Goal: Find specific page/section: Find specific page/section

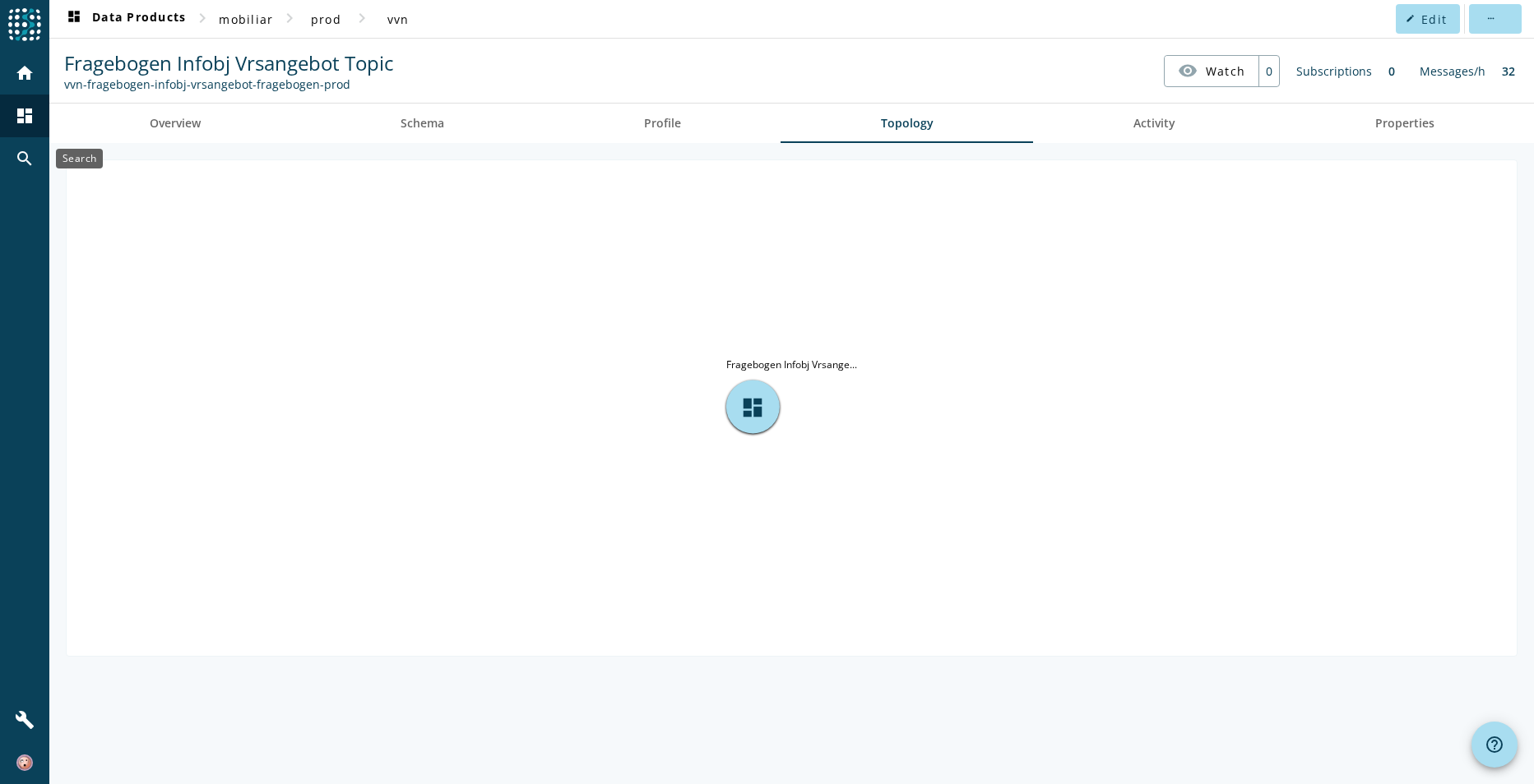
click at [16, 153] on mat-icon "search" at bounding box center [24, 159] width 20 height 20
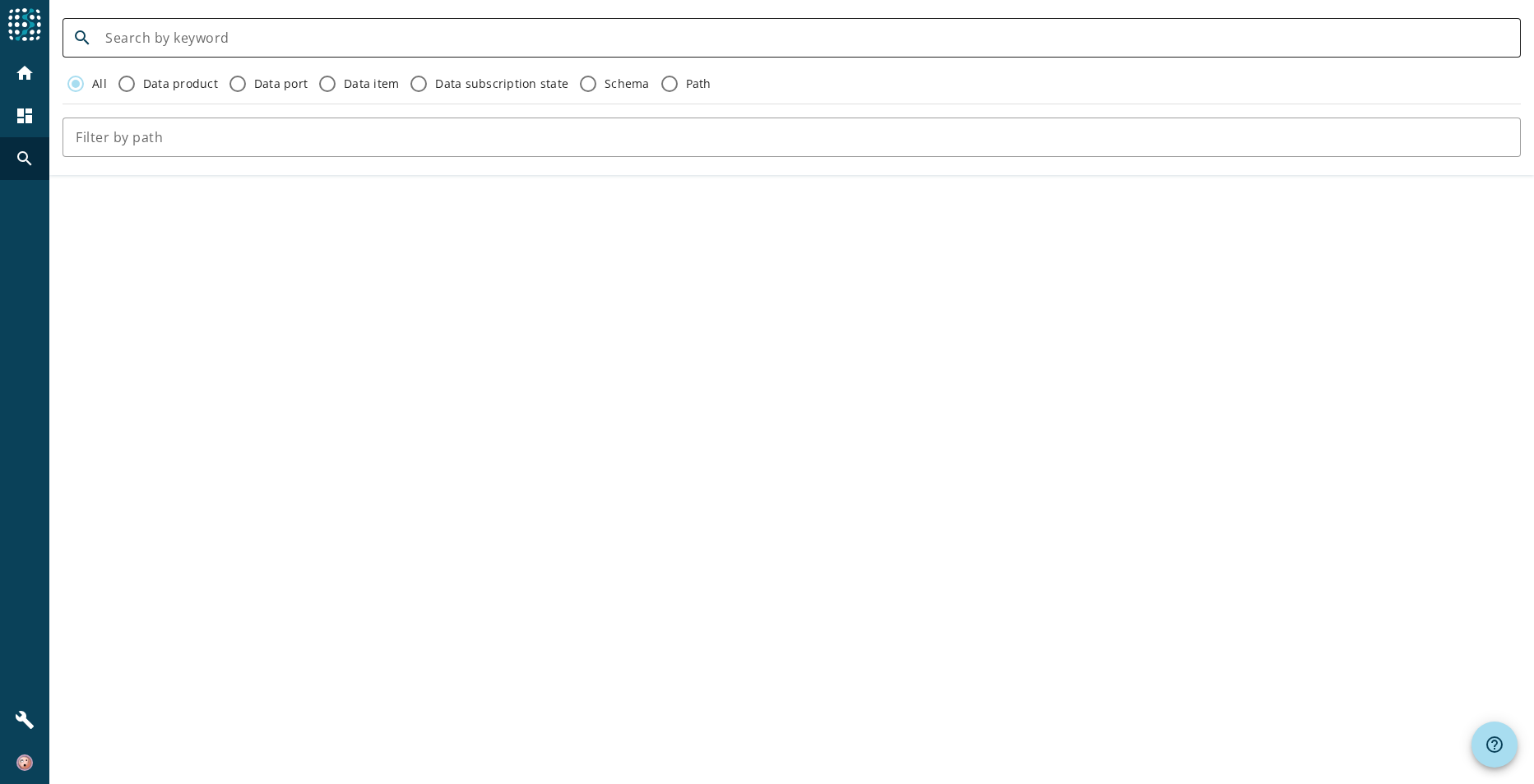
click at [234, 27] on div at bounding box center [806, 38] width 1402 height 40
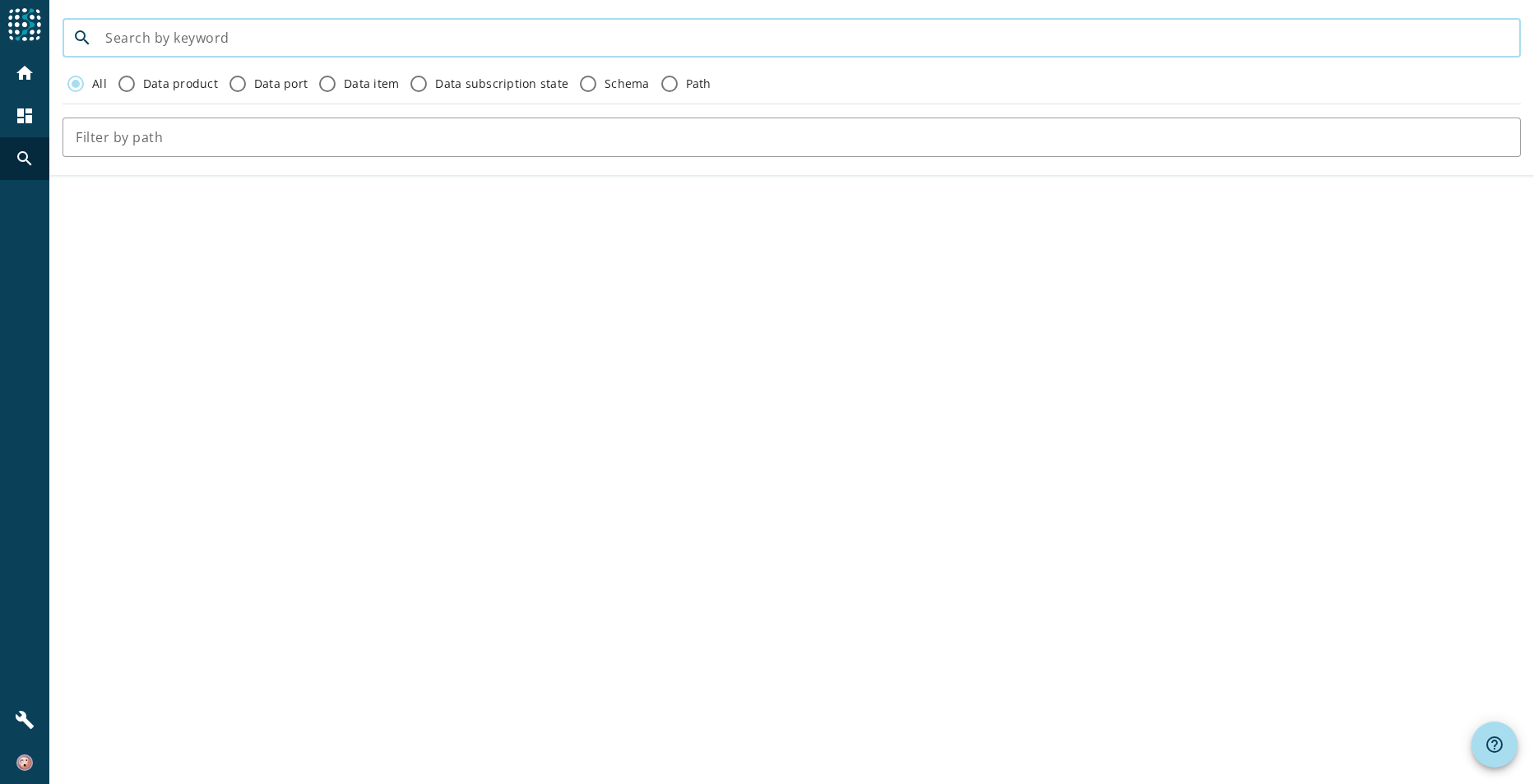
paste input "fallstatusanpassen"
type input "fallstatusanpassen"
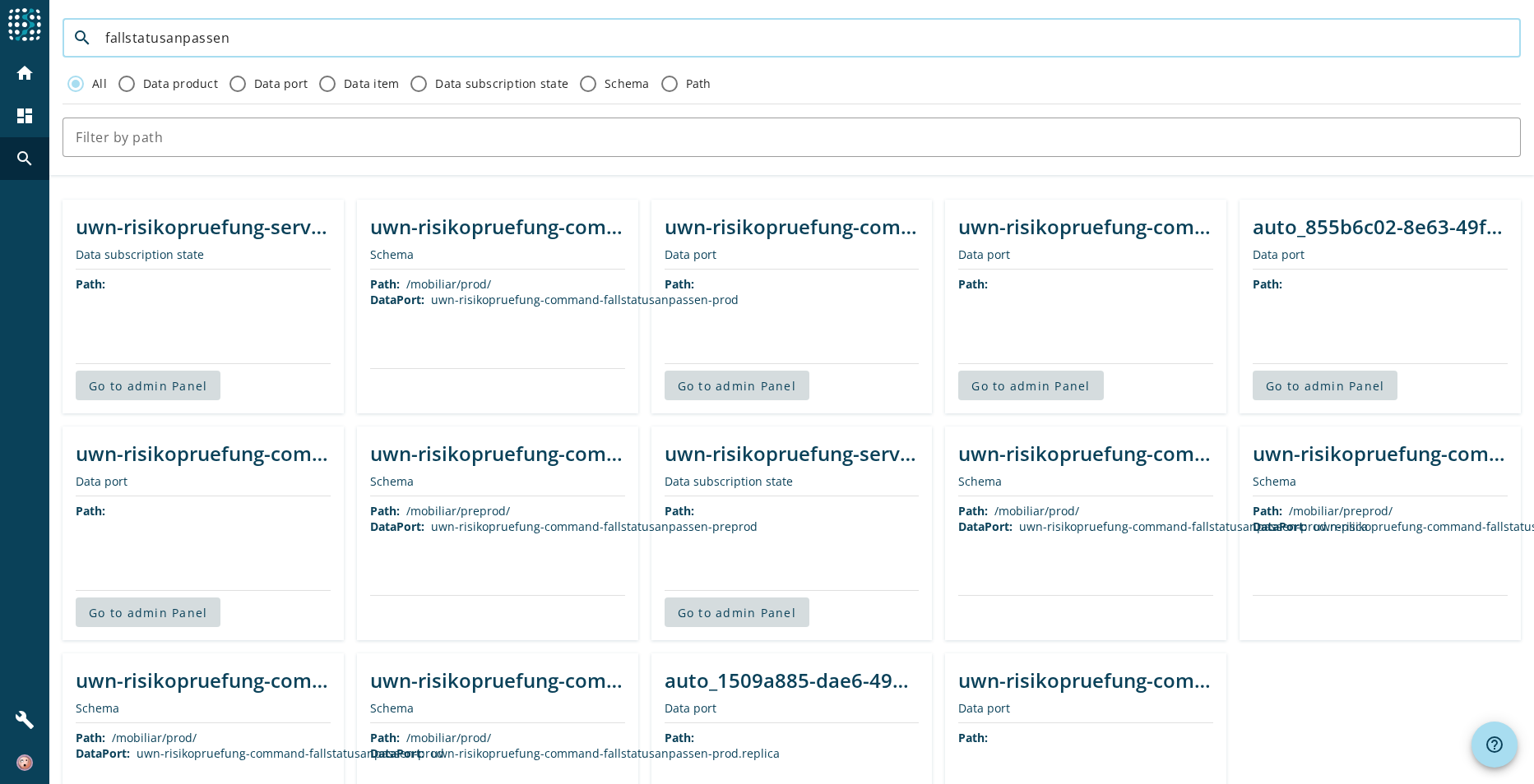
click at [231, 220] on div "uwn-risikopruefung-service-preprod" at bounding box center [203, 226] width 255 height 27
click at [1346, 460] on div "uwn-risikopruefung-command-fallstatusanpassen-preprod.replica" at bounding box center [1380, 453] width 255 height 27
click at [187, 390] on span "Go to admin Panel" at bounding box center [147, 386] width 119 height 16
click at [387, 304] on span "DataPort:" at bounding box center [397, 300] width 55 height 16
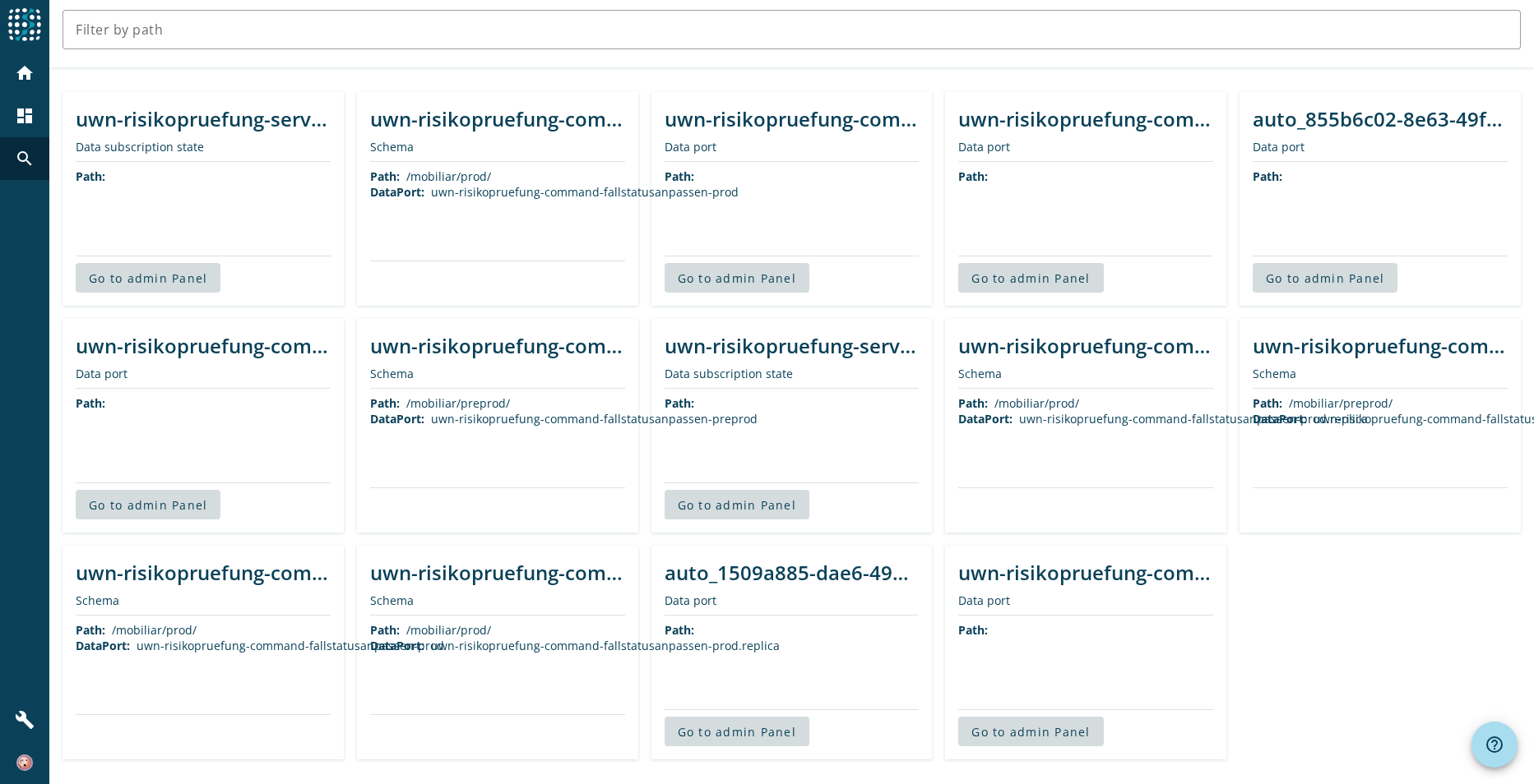
click at [474, 576] on div "uwn-risikopruefung-command-fallstatusanpassen-prod.replica" at bounding box center [497, 572] width 255 height 27
click at [1393, 623] on div "uwn-risikopruefung-service-preprod Data subscription state Path: Go to admin Pa…" at bounding box center [791, 425] width 1485 height 694
click at [1311, 664] on div "uwn-risikopruefung-service-preprod Data subscription state Path: Go to admin Pa…" at bounding box center [791, 425] width 1485 height 694
click at [1310, 350] on div "uwn-risikopruefung-command-fallstatusanpassen-preprod.replica" at bounding box center [1380, 345] width 255 height 27
click at [1258, 366] on div "Schema" at bounding box center [1380, 373] width 255 height 16
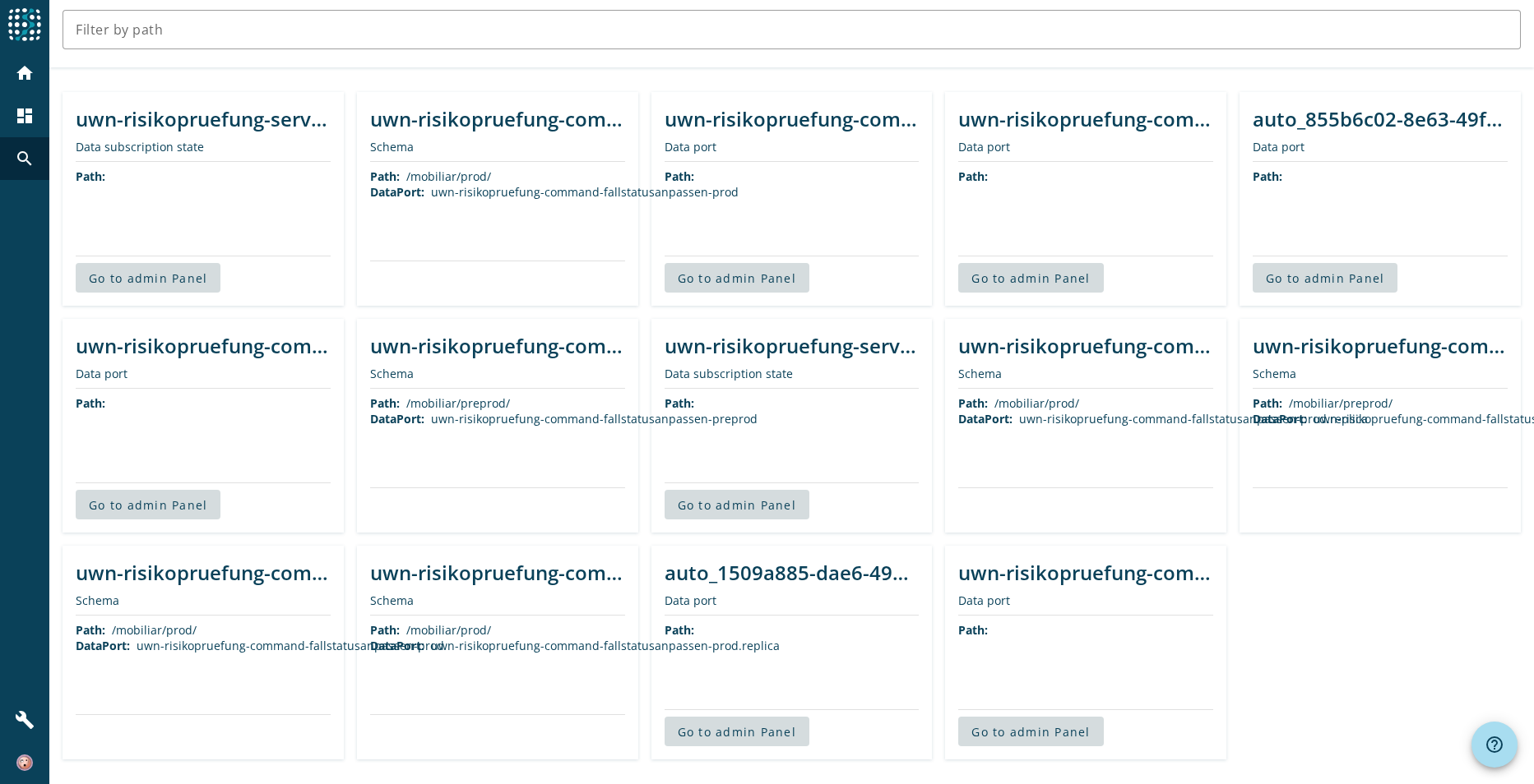
click at [1289, 405] on div "/mobiliar/preprod/" at bounding box center [1341, 403] width 104 height 16
click at [1293, 418] on span "DataPort:" at bounding box center [1279, 418] width 55 height 16
drag, startPoint x: 1293, startPoint y: 418, endPoint x: 1325, endPoint y: 439, distance: 38.3
click at [1300, 452] on div "Path: /mobiliar/preprod/ DataPort: uwn-risikopruefung-command-fallstatusanpasse…" at bounding box center [1380, 438] width 255 height 99
click at [1343, 423] on div "uwn-risikopruefung-command-fallstatusanpassen-preprod.replica" at bounding box center [1497, 418] width 367 height 16
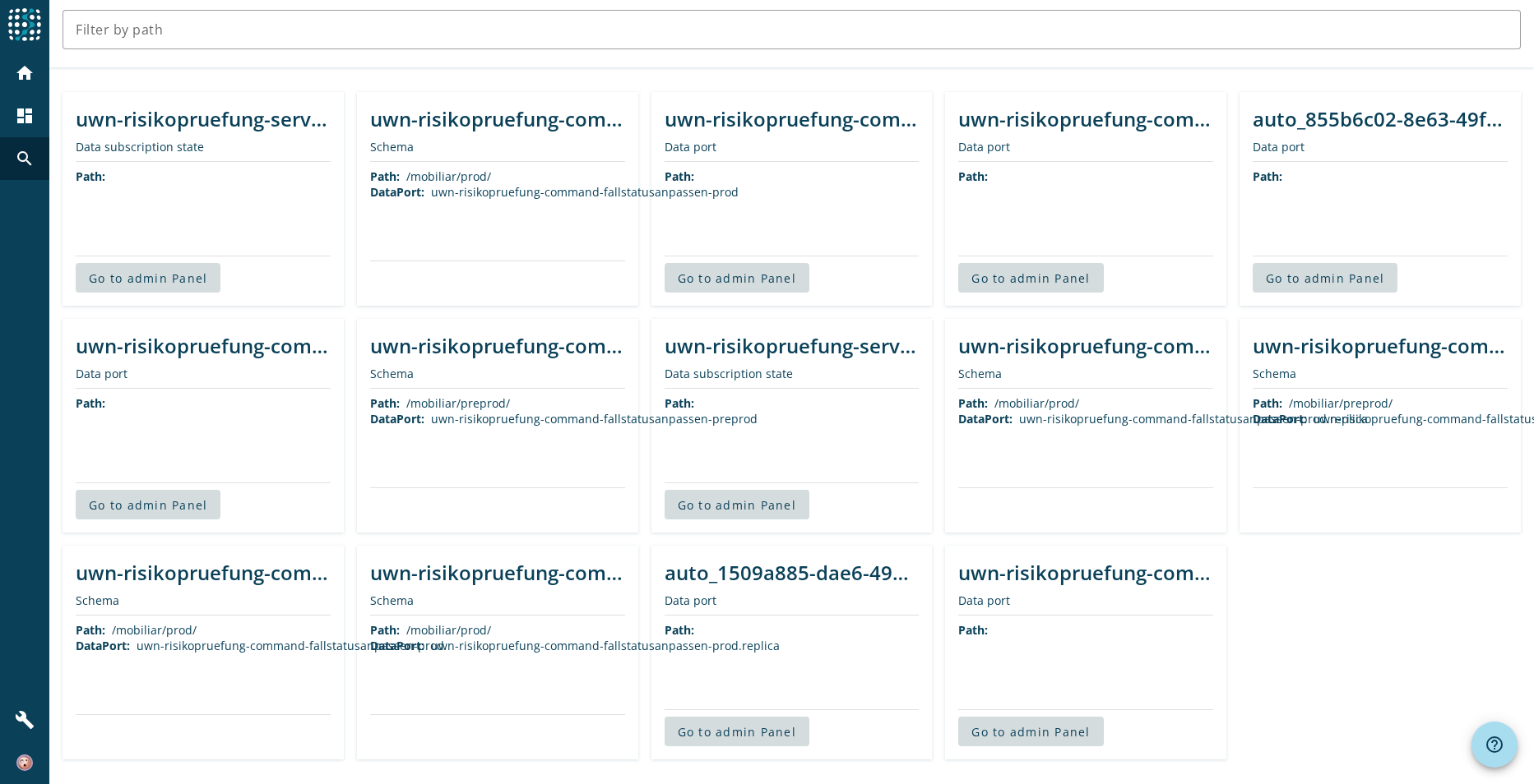
click at [1355, 421] on div "uwn-risikopruefung-command-fallstatusanpassen-preprod.replica" at bounding box center [1497, 418] width 367 height 16
click at [1026, 727] on span "Go to admin Panel" at bounding box center [1030, 732] width 119 height 16
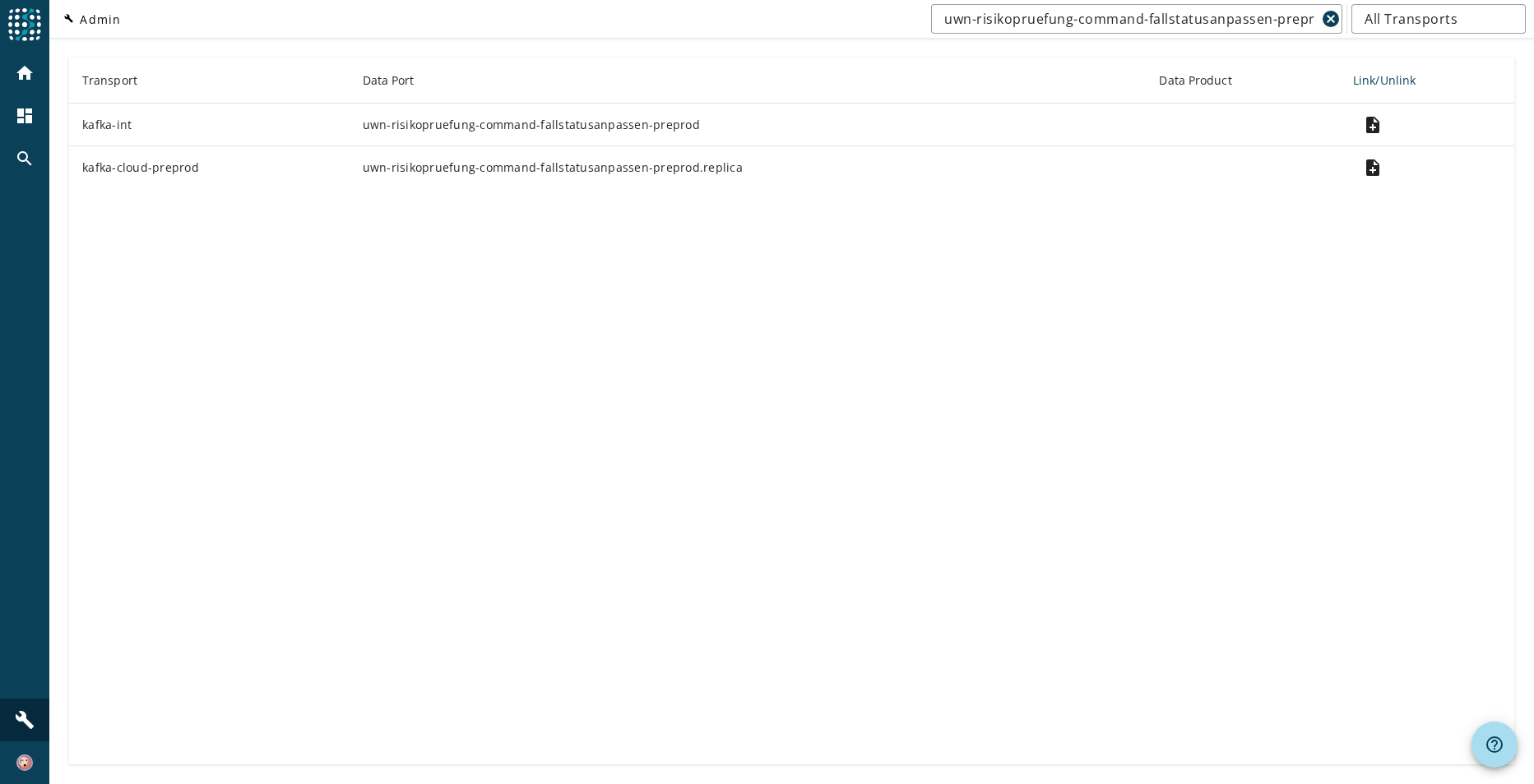
click at [405, 123] on td "uwn-risikopruefung-command-fallstatusanpassen-preprod" at bounding box center [747, 125] width 796 height 42
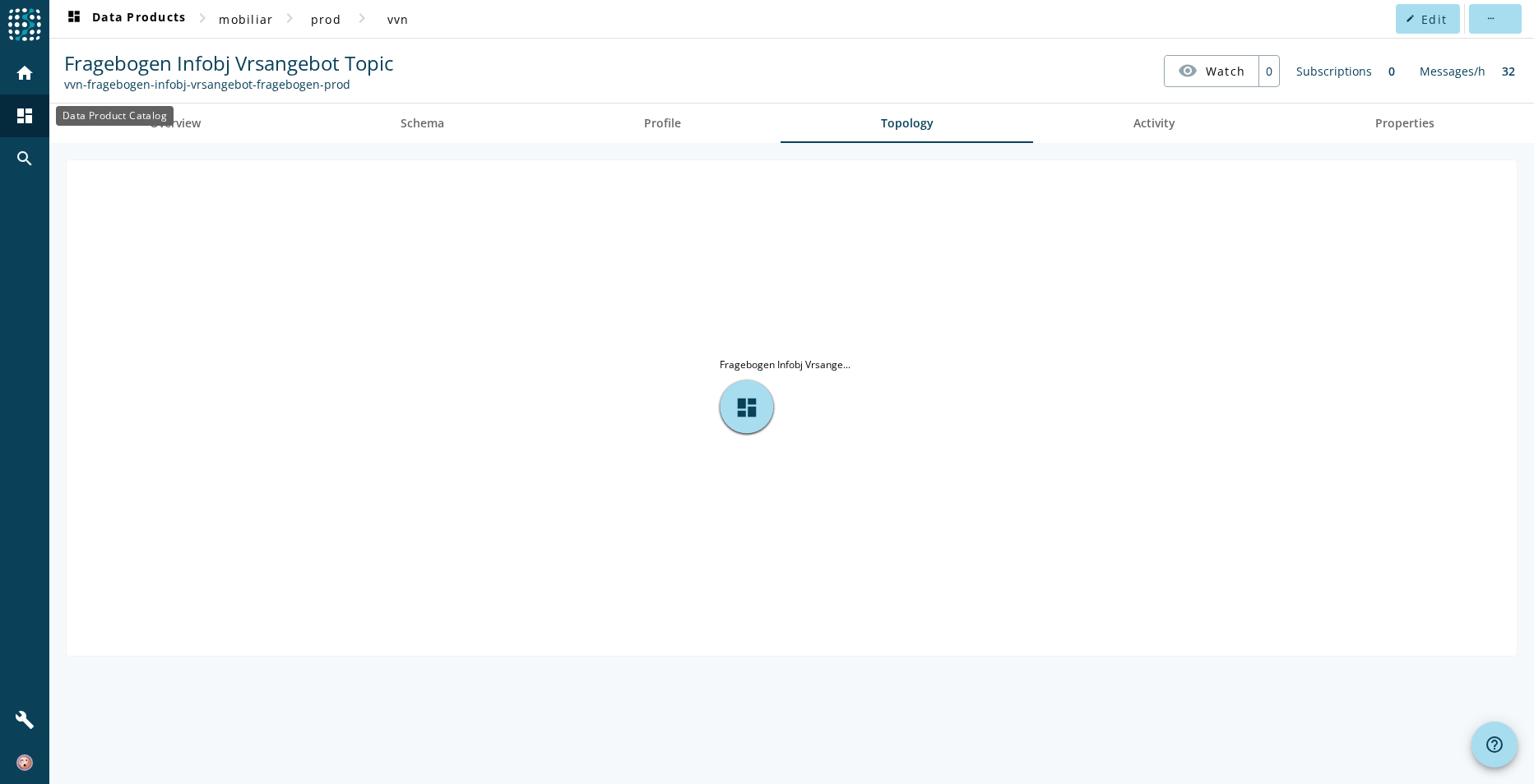
click at [30, 119] on mat-icon "dashboard" at bounding box center [24, 115] width 20 height 20
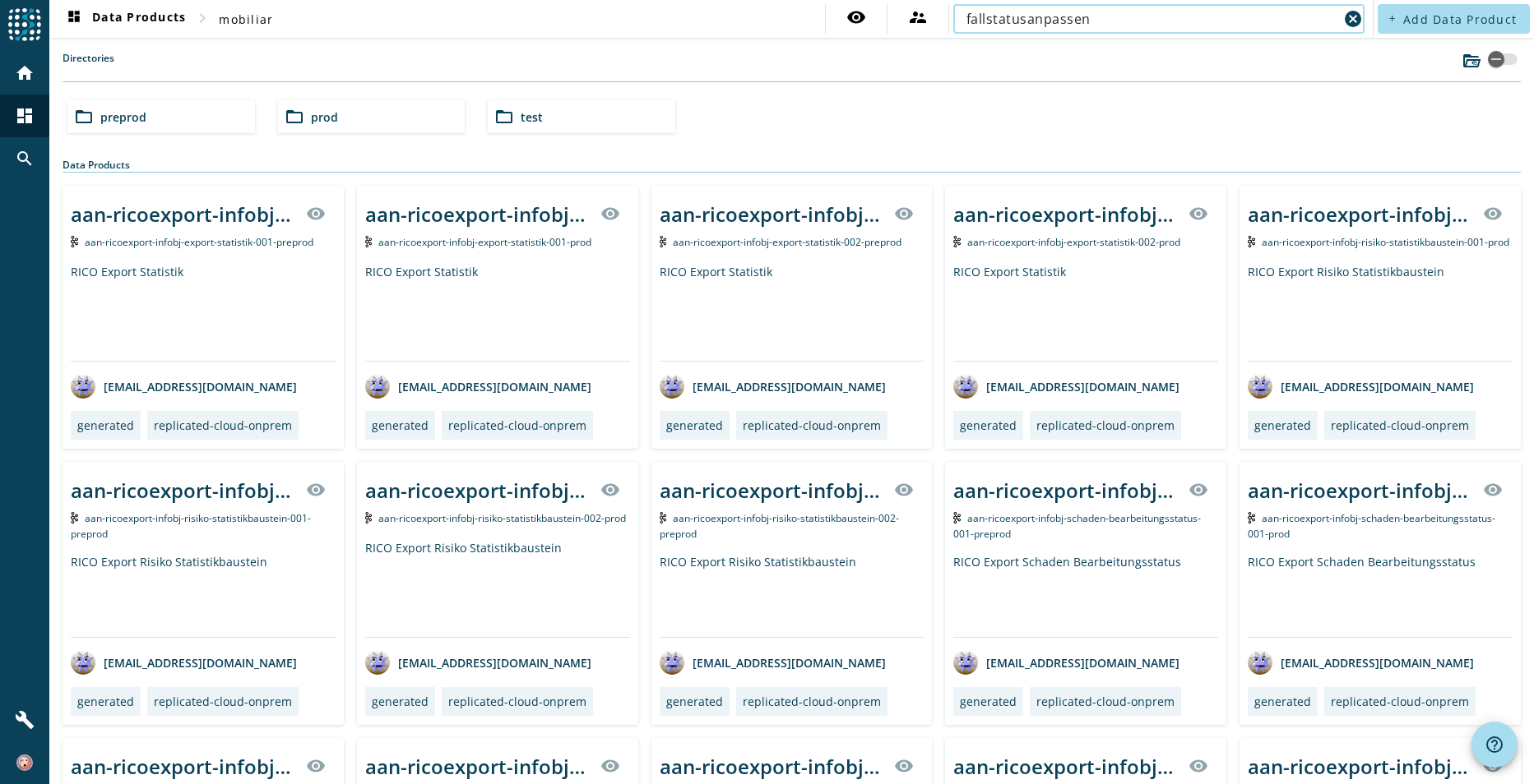
type input "fallstatusanpassen"
click at [341, 122] on div "folder_open prod" at bounding box center [372, 117] width 187 height 33
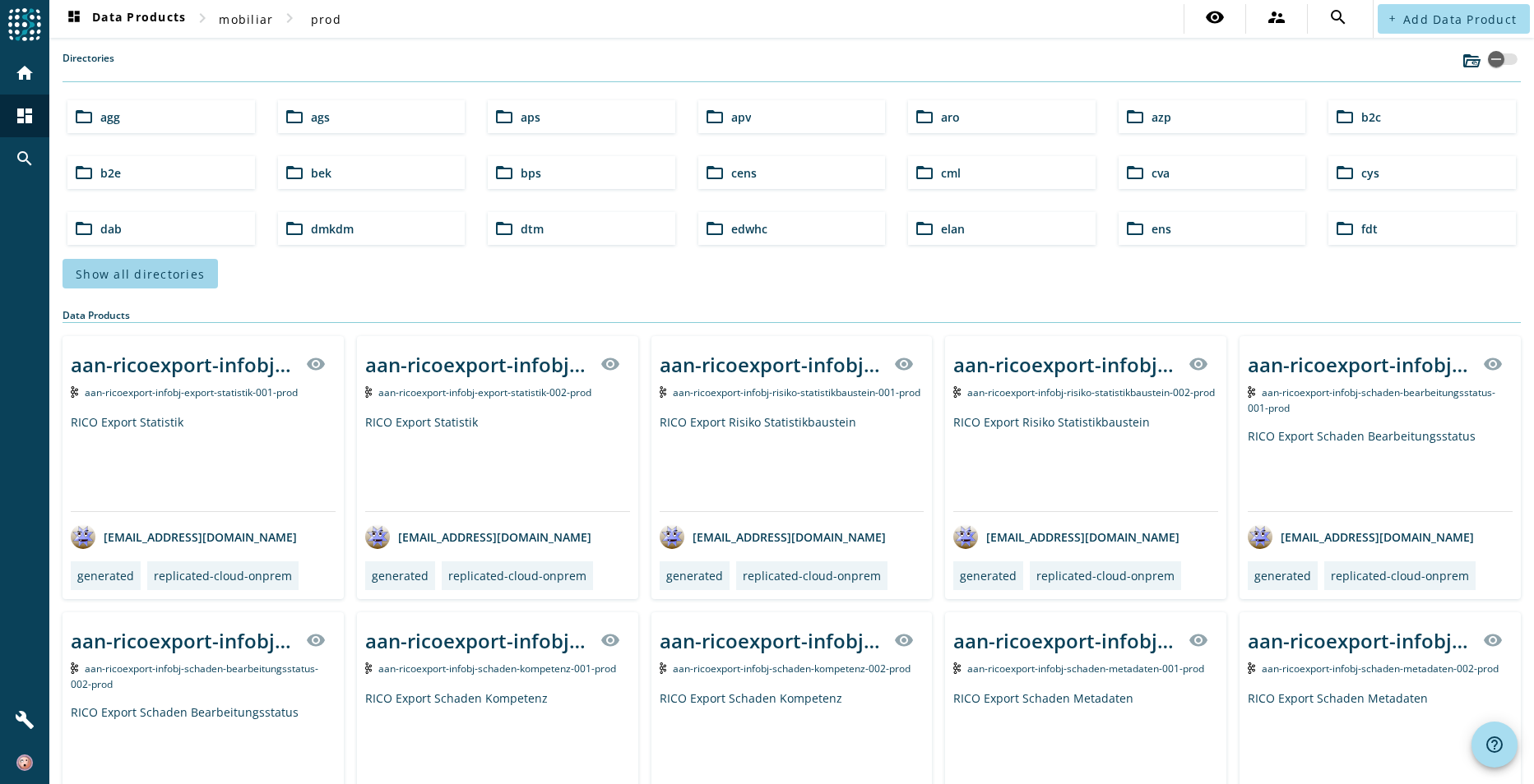
click at [153, 273] on span "Show all directories" at bounding box center [140, 274] width 129 height 16
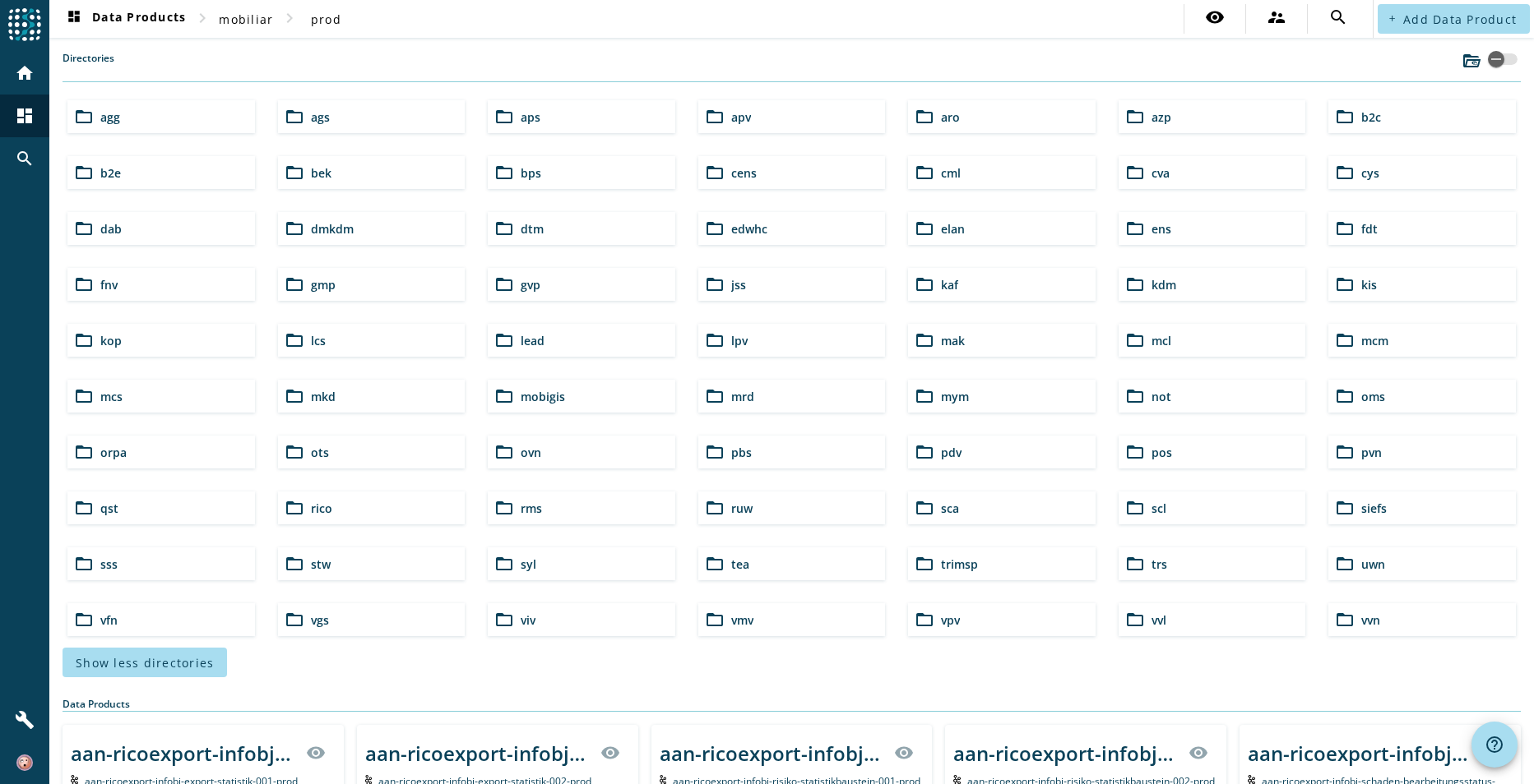
click at [1374, 570] on span "uwn" at bounding box center [1373, 564] width 24 height 16
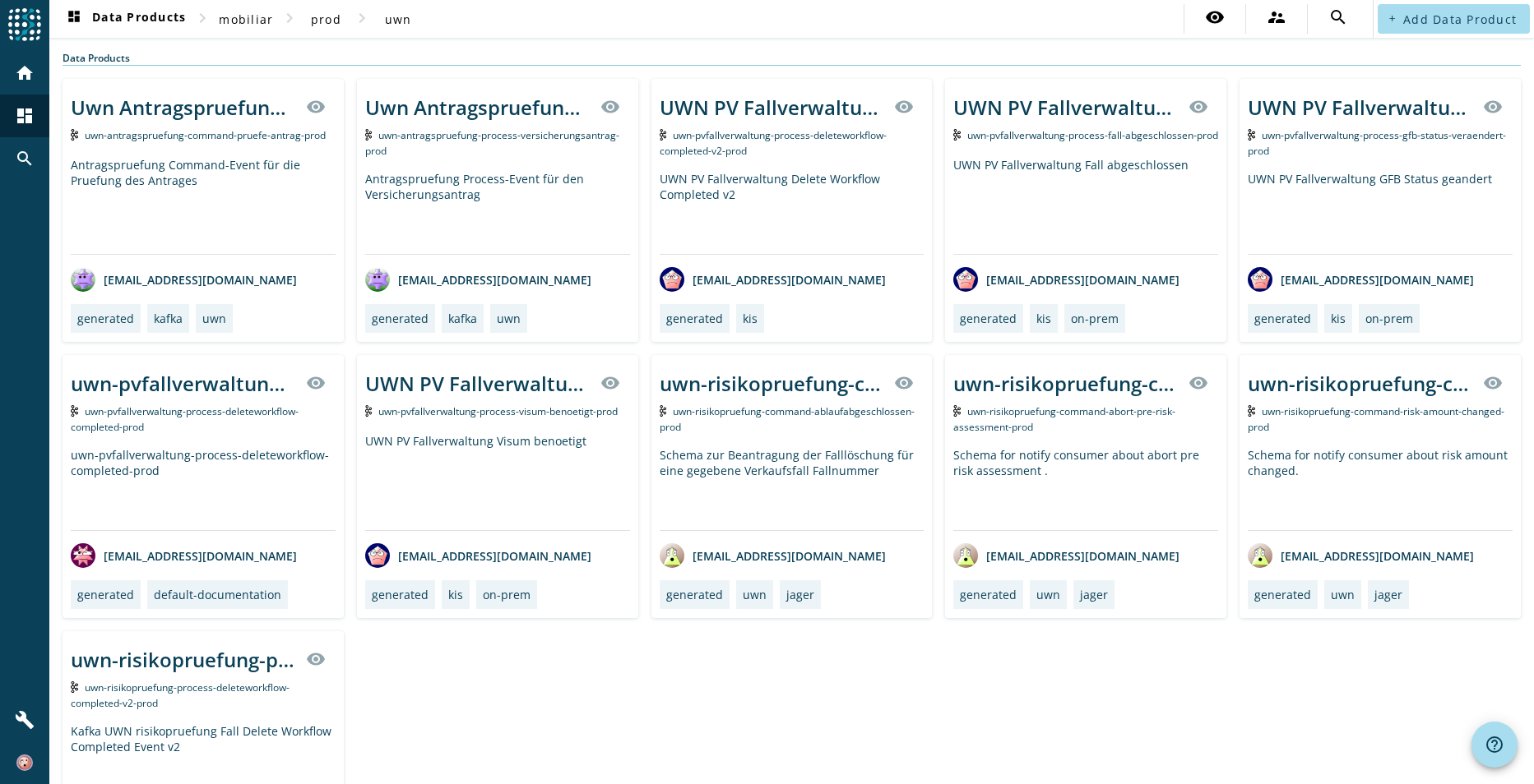
scroll to position [123, 0]
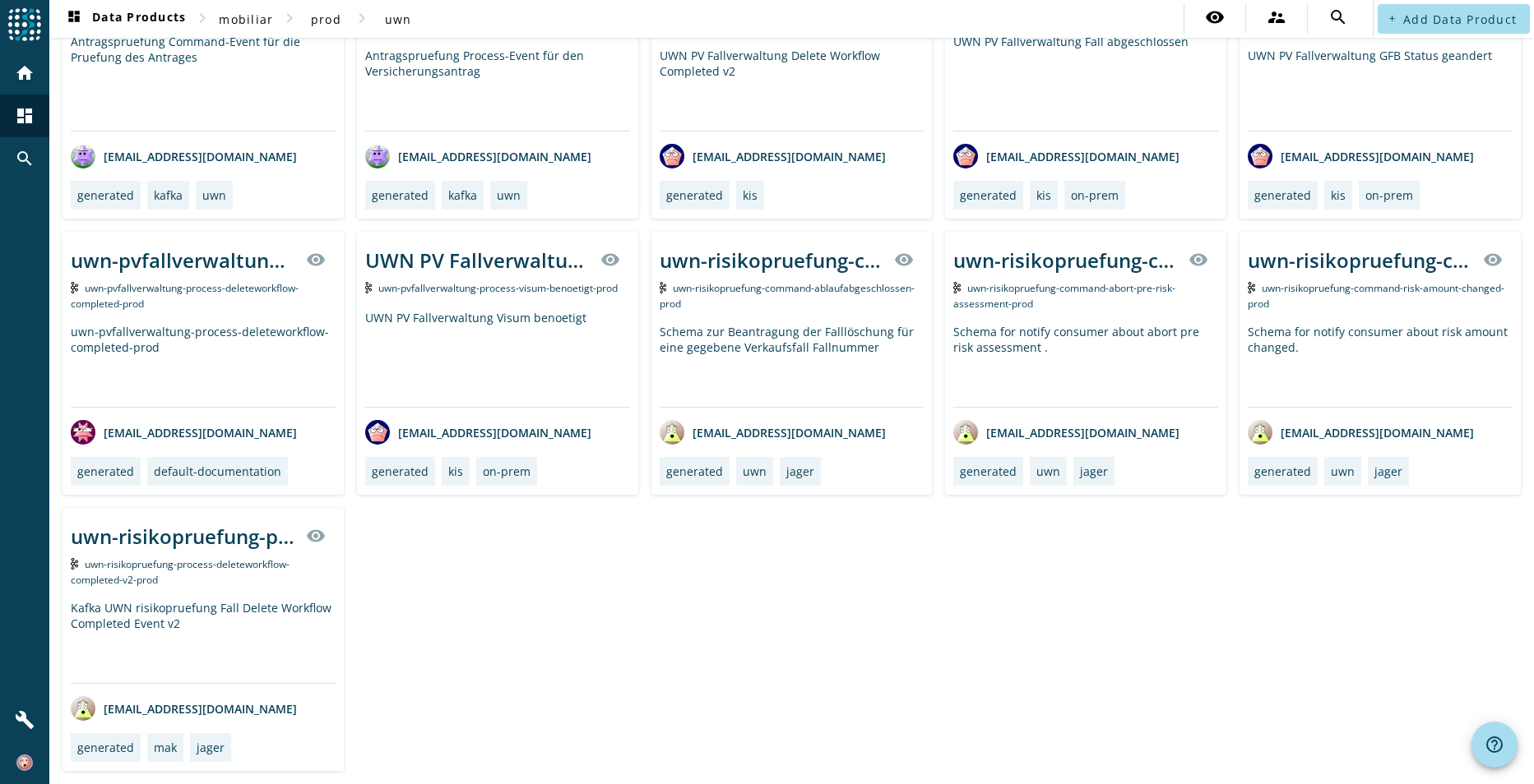
click at [985, 616] on div "Uwn Antragspruefung Command Pruefe Antrag visibility uwn-antragspruefung-comman…" at bounding box center [791, 363] width 1458 height 815
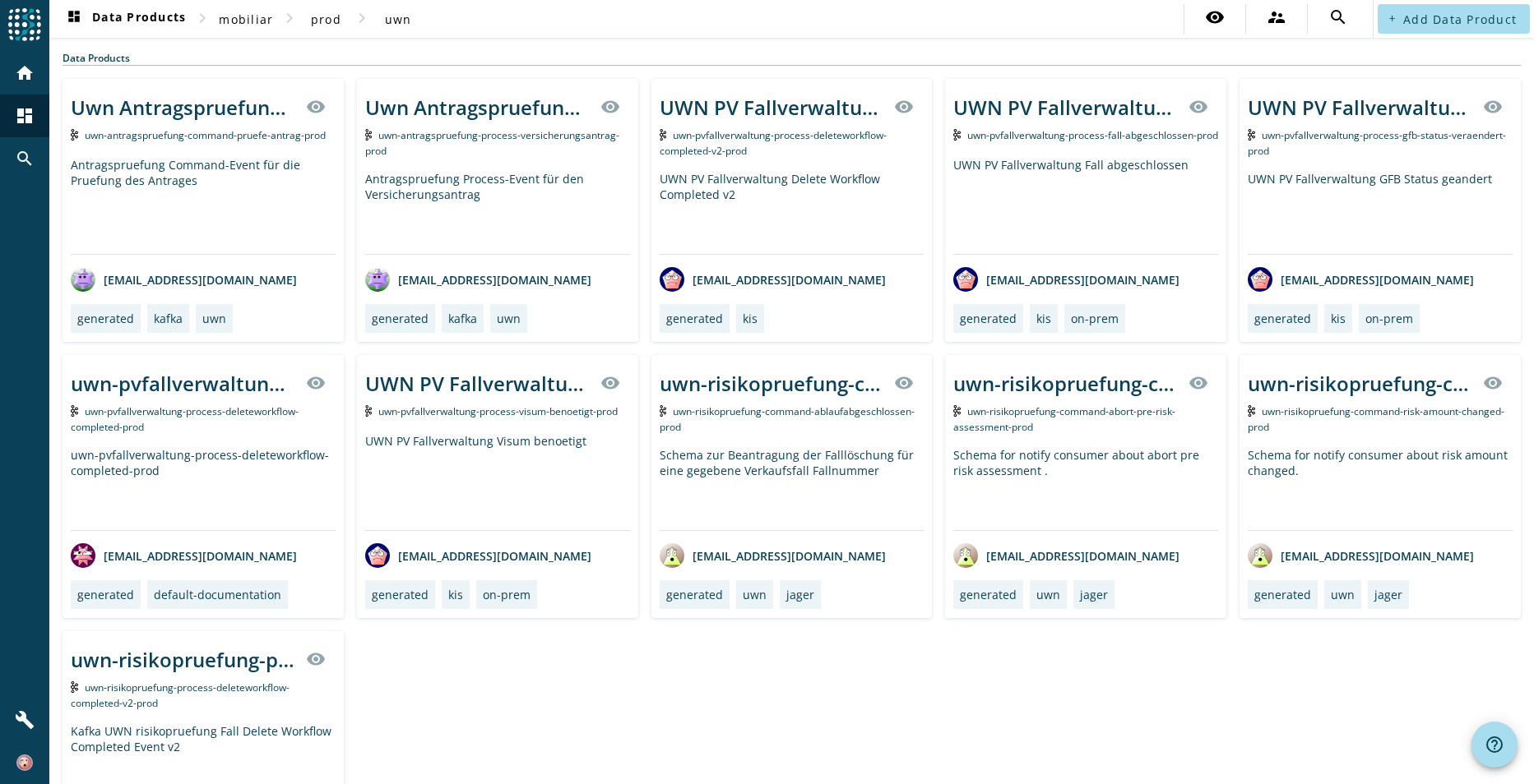
click at [1249, 649] on div "Uwn Antragspruefung Command Pruefe Antrag visibility uwn-antragspruefung-comman…" at bounding box center [791, 486] width 1458 height 815
click at [744, 710] on div "Uwn Antragspruefung Command Pruefe Antrag visibility uwn-antragspruefung-comman…" at bounding box center [791, 486] width 1458 height 815
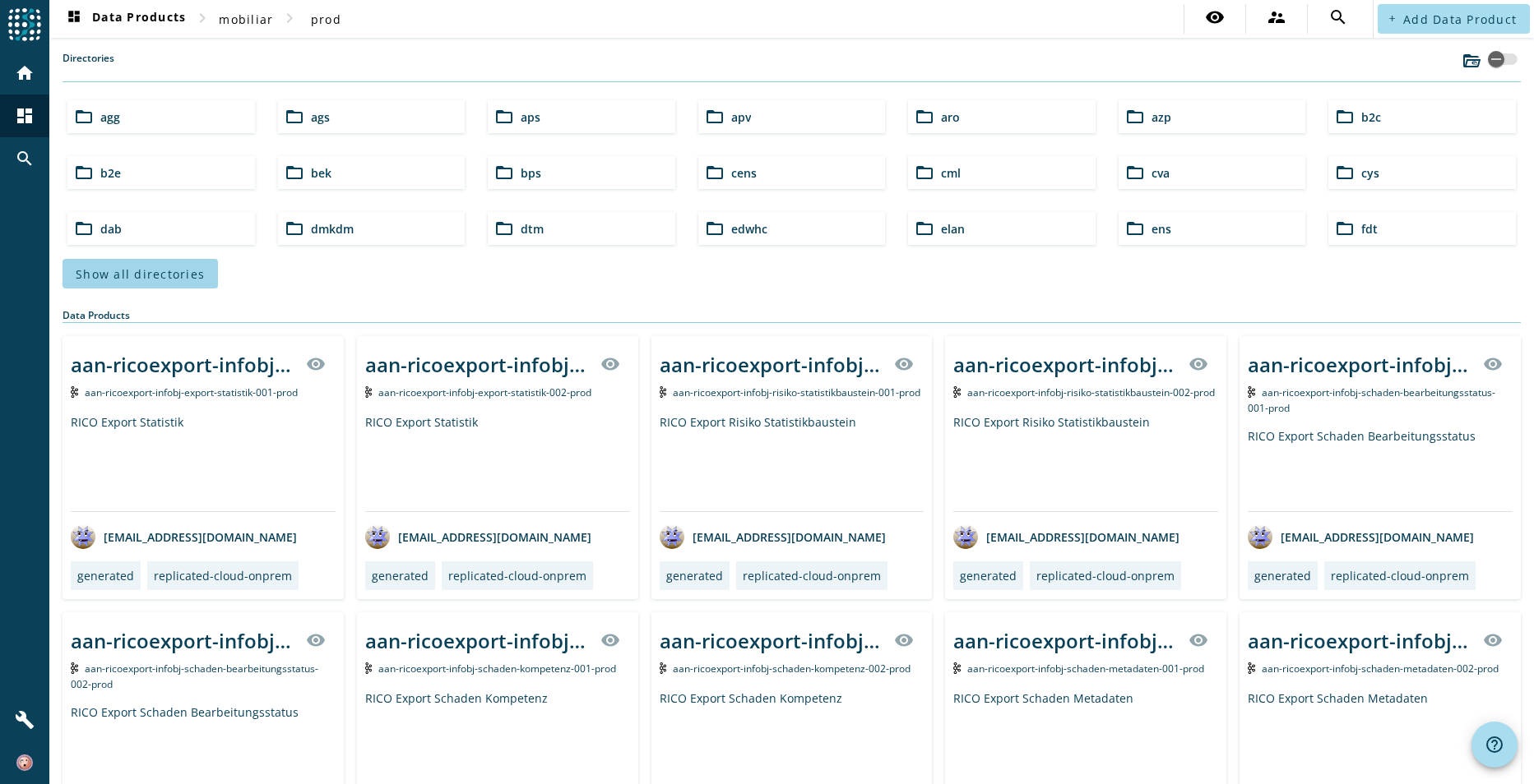
click at [191, 266] on span "Show all directories" at bounding box center [140, 274] width 129 height 16
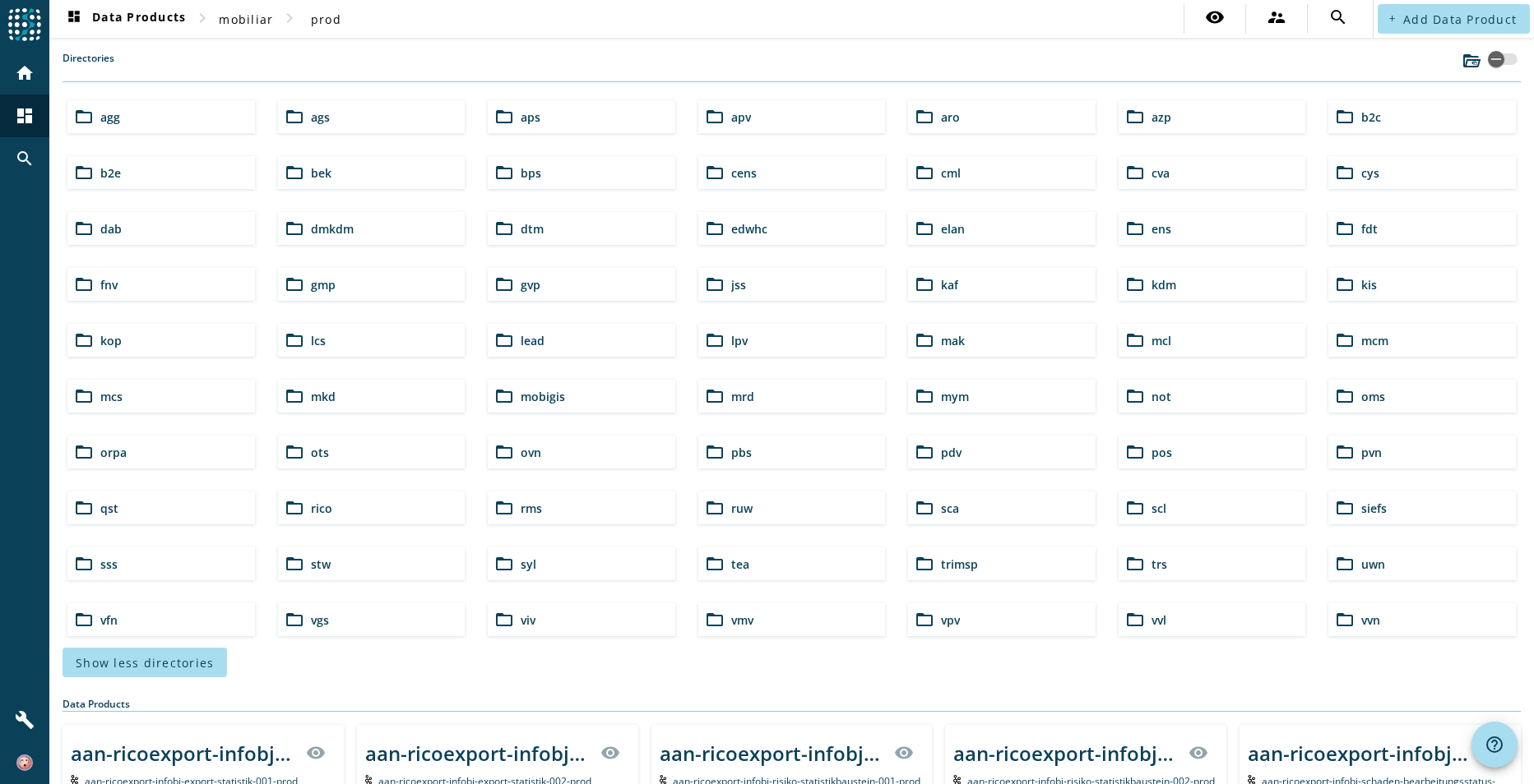
click at [1368, 627] on span "vvn" at bounding box center [1370, 620] width 19 height 16
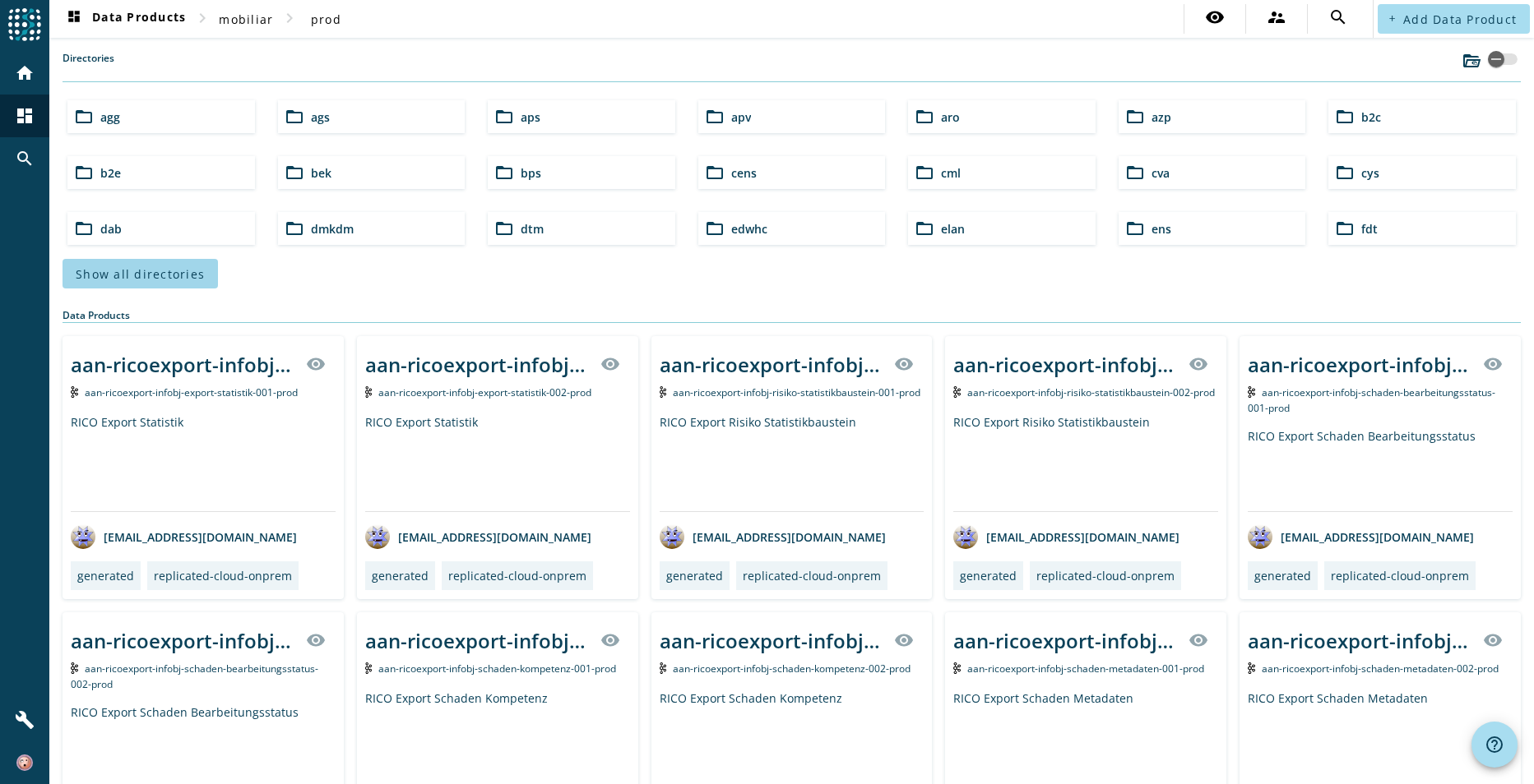
click at [183, 271] on span "Show all directories" at bounding box center [140, 274] width 129 height 16
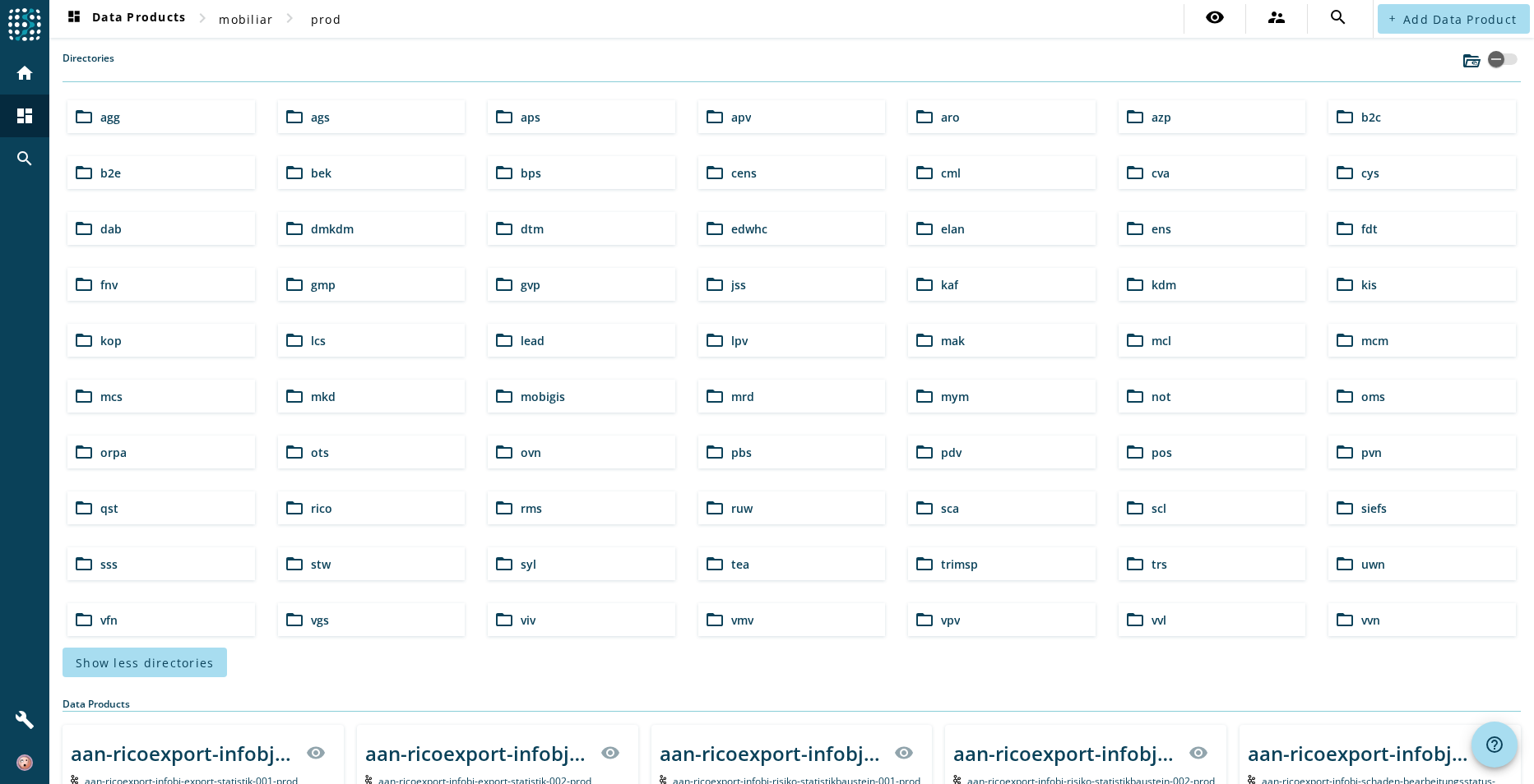
click at [1387, 564] on div "folder_open uwn" at bounding box center [1421, 564] width 187 height 33
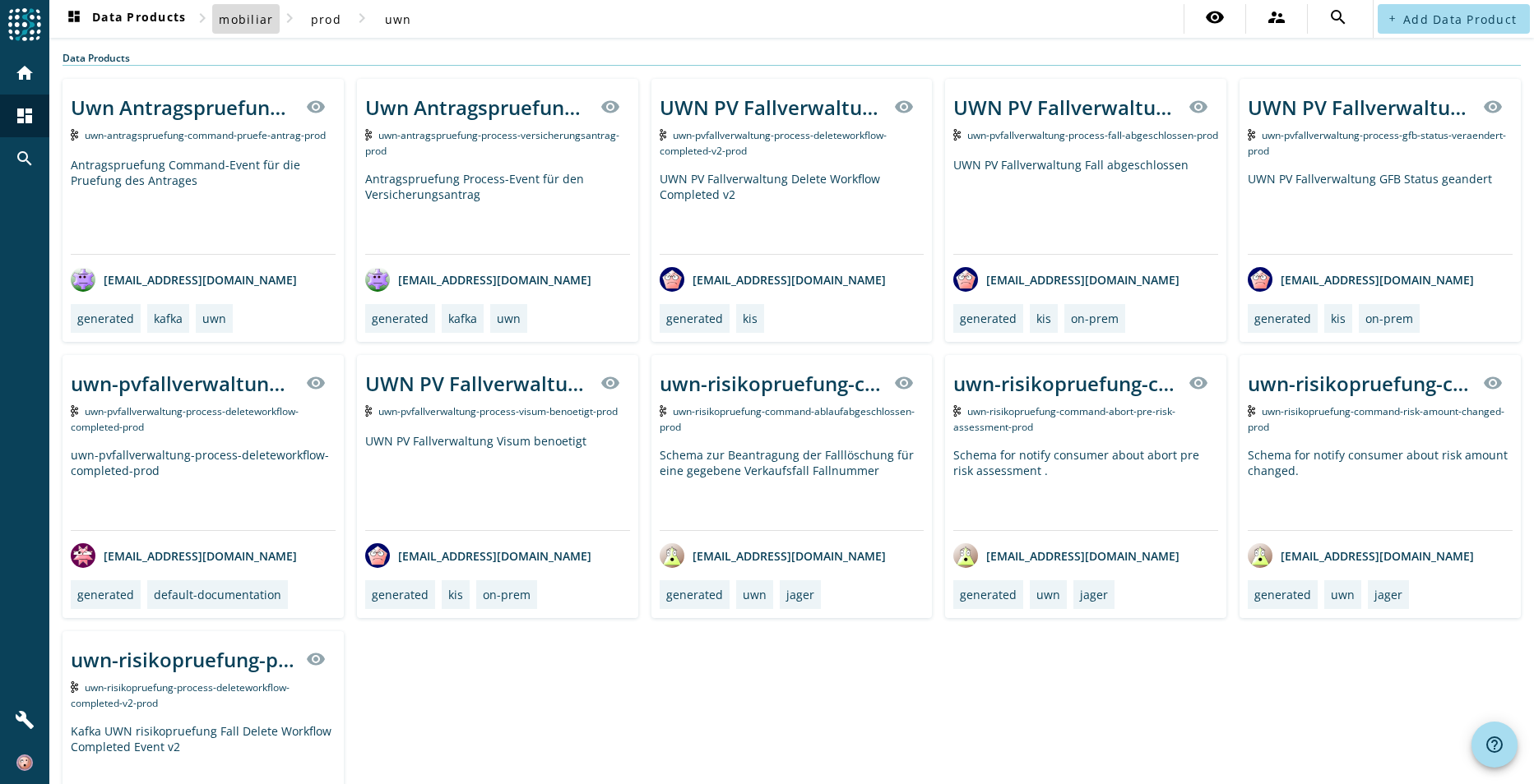
click at [257, 22] on span "mobiliar" at bounding box center [245, 19] width 55 height 16
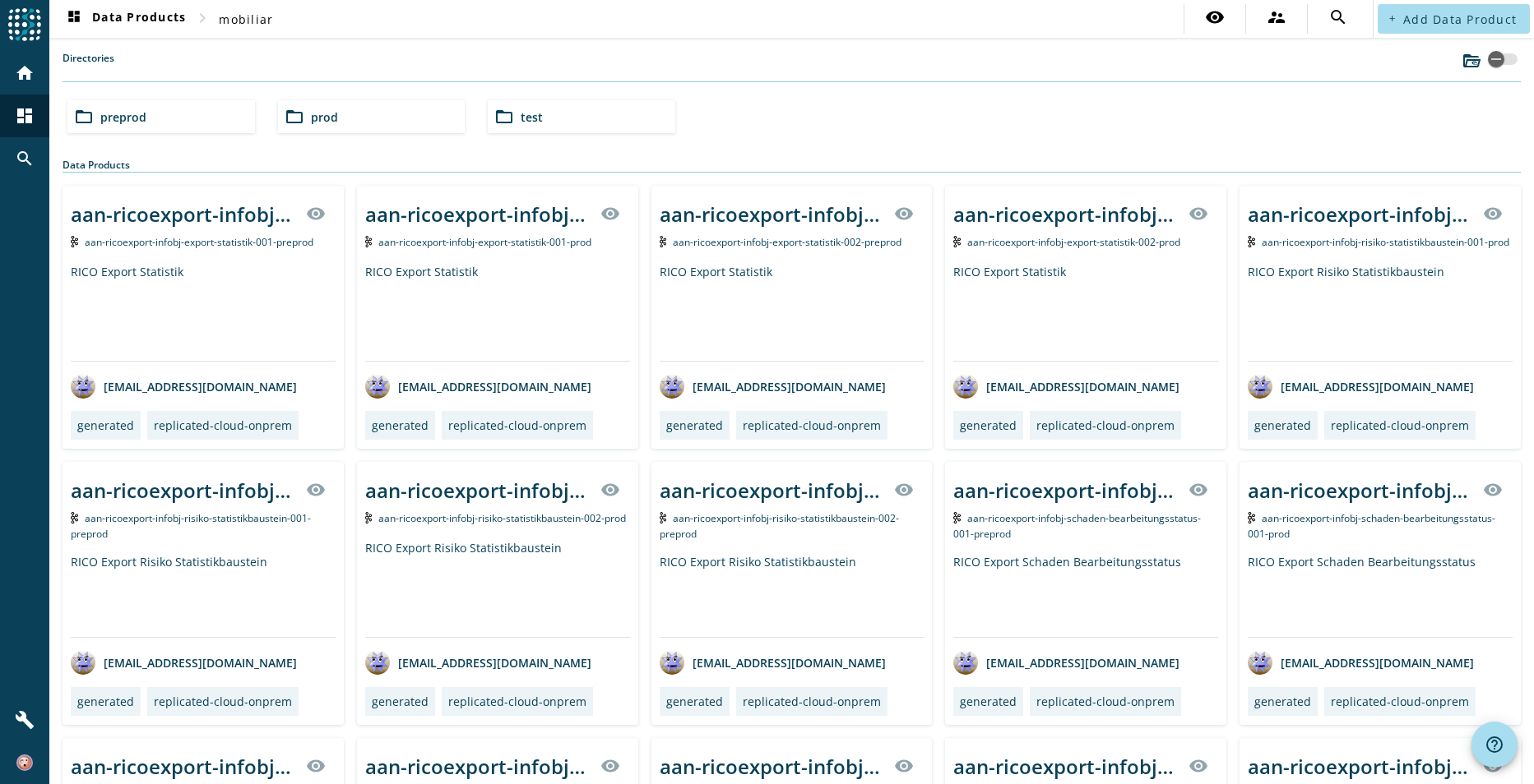
click at [192, 120] on div "folder_open preprod" at bounding box center [161, 117] width 187 height 33
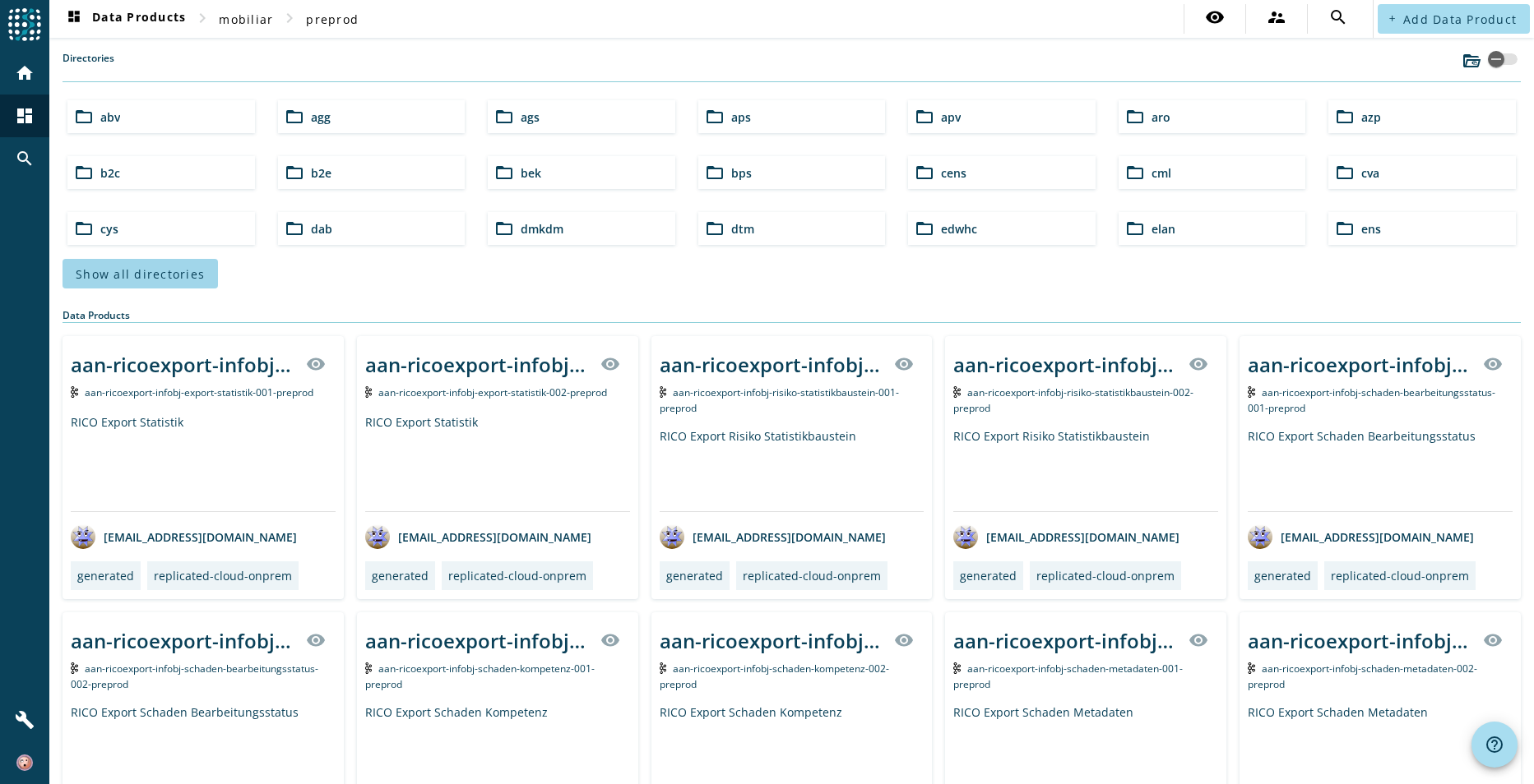
click at [173, 276] on span "Show all directories" at bounding box center [140, 274] width 129 height 16
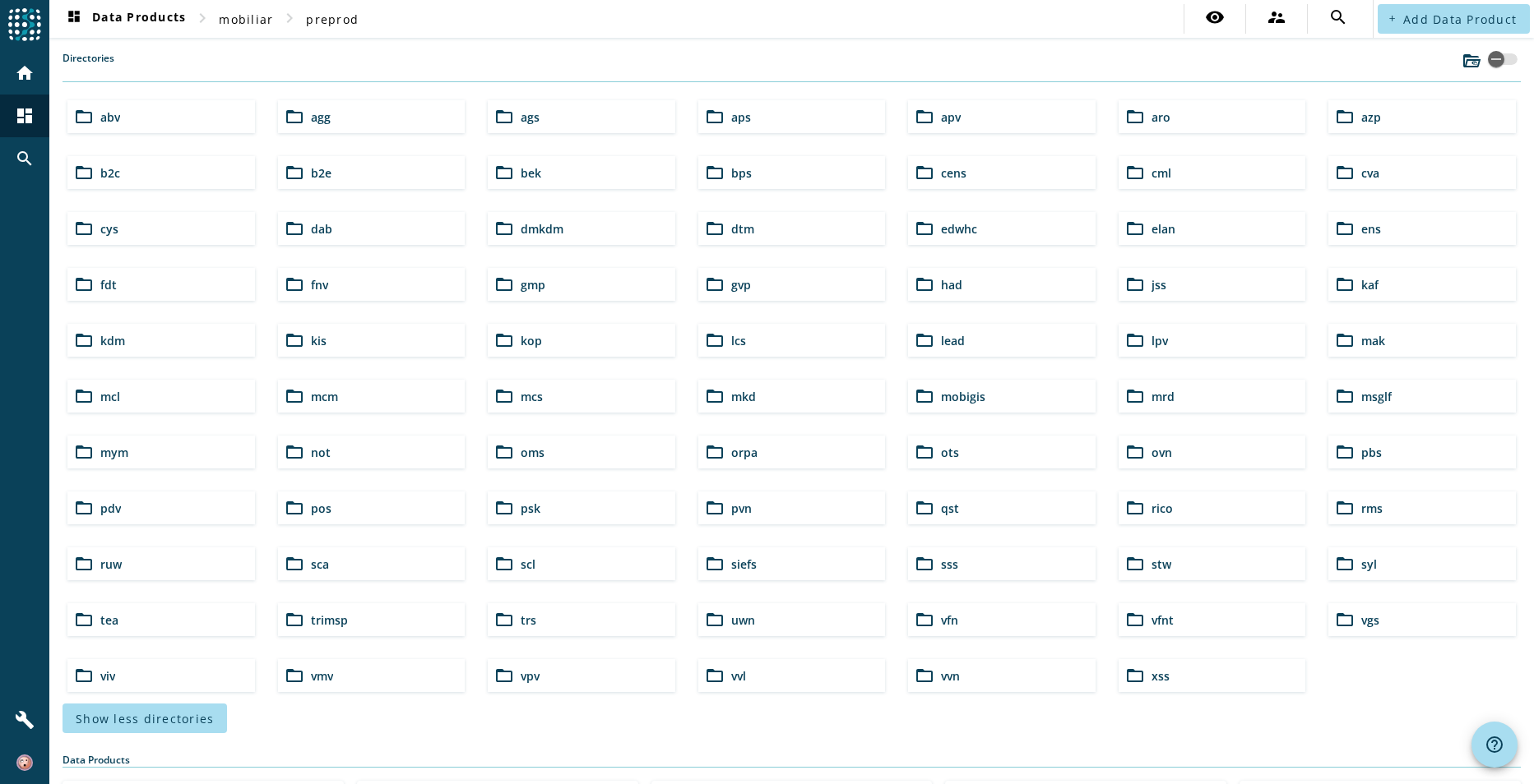
click at [764, 622] on div "folder_open uwn" at bounding box center [792, 619] width 187 height 33
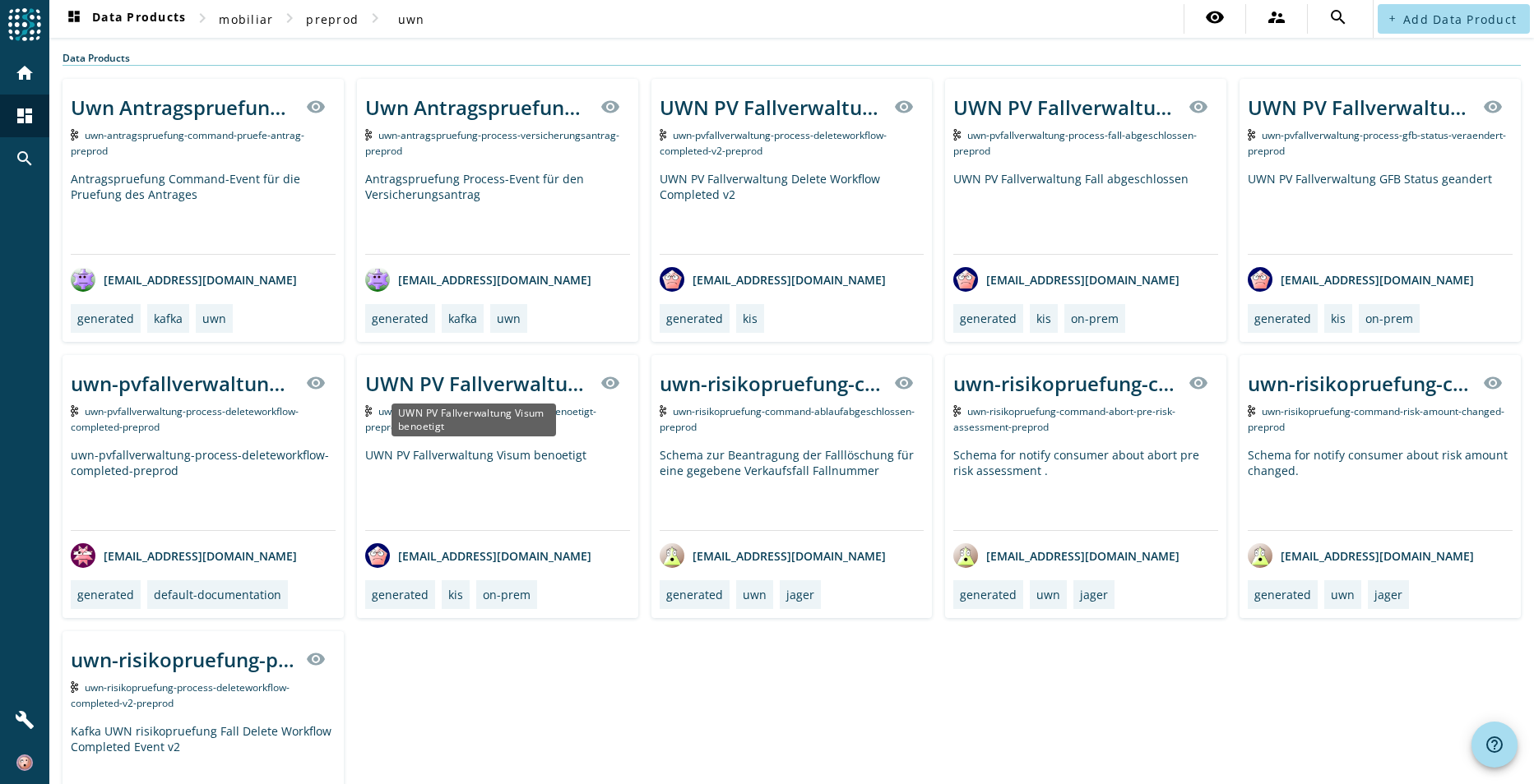
scroll to position [123, 0]
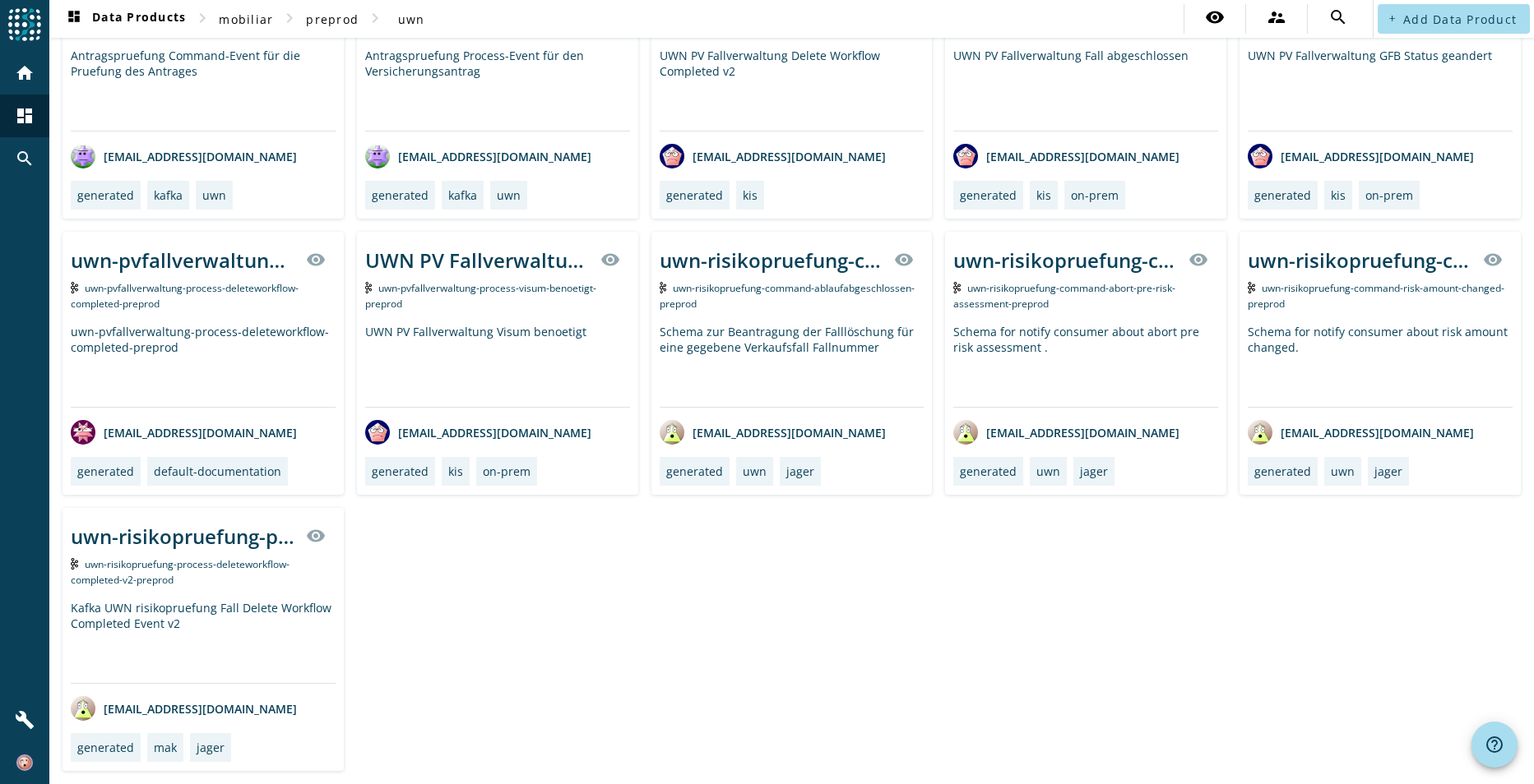
click at [585, 599] on div "Uwn Antragspruefung Command Pruefe Antrag visibility uwn-antragspruefung-comman…" at bounding box center [791, 363] width 1458 height 815
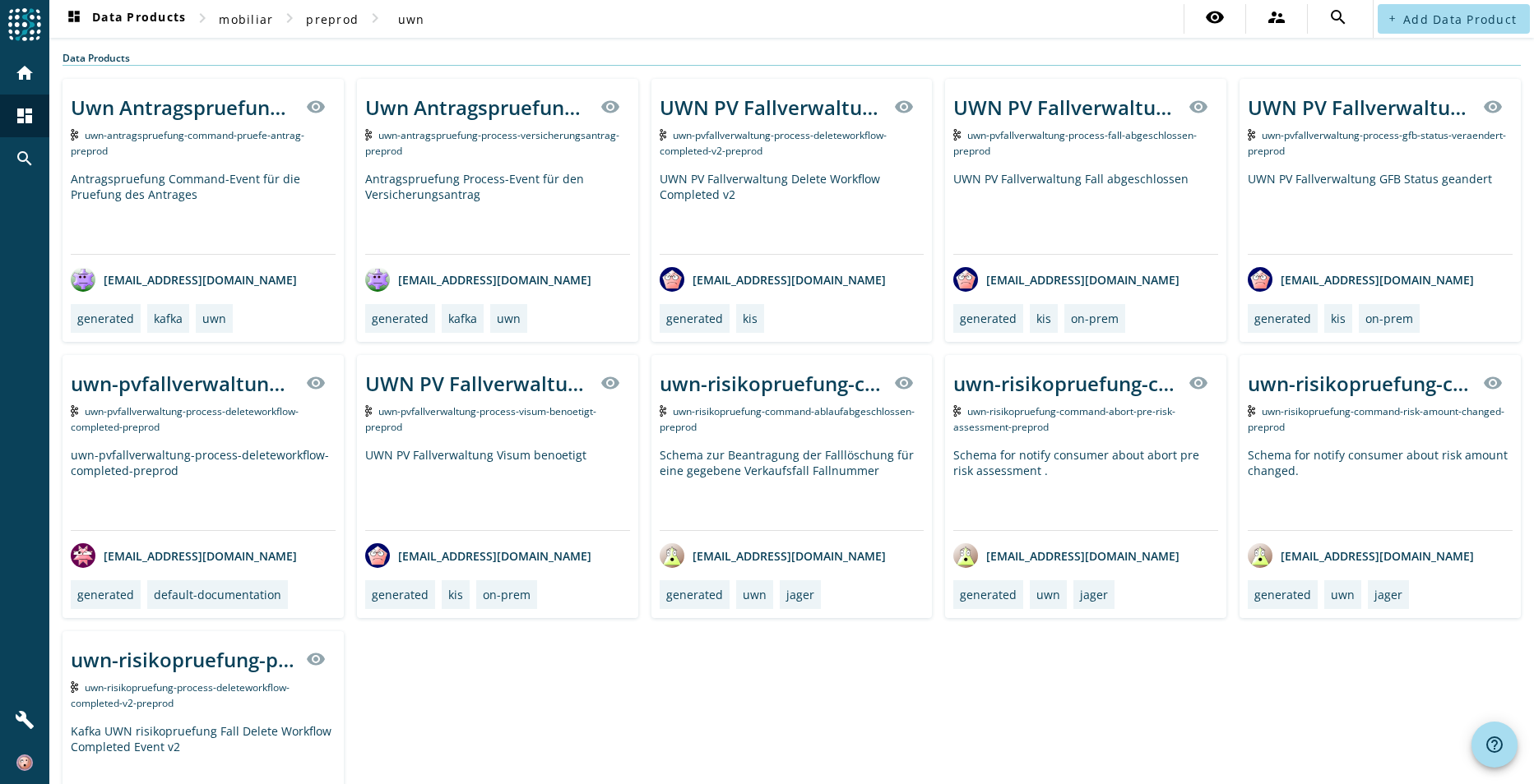
click at [511, 693] on div "Uwn Antragspruefung Command Pruefe Antrag visibility uwn-antragspruefung-comman…" at bounding box center [791, 486] width 1458 height 815
click at [1412, 418] on span "uwn-risikopruefung-command-risk-amount-changed-preprod" at bounding box center [1375, 419] width 257 height 29
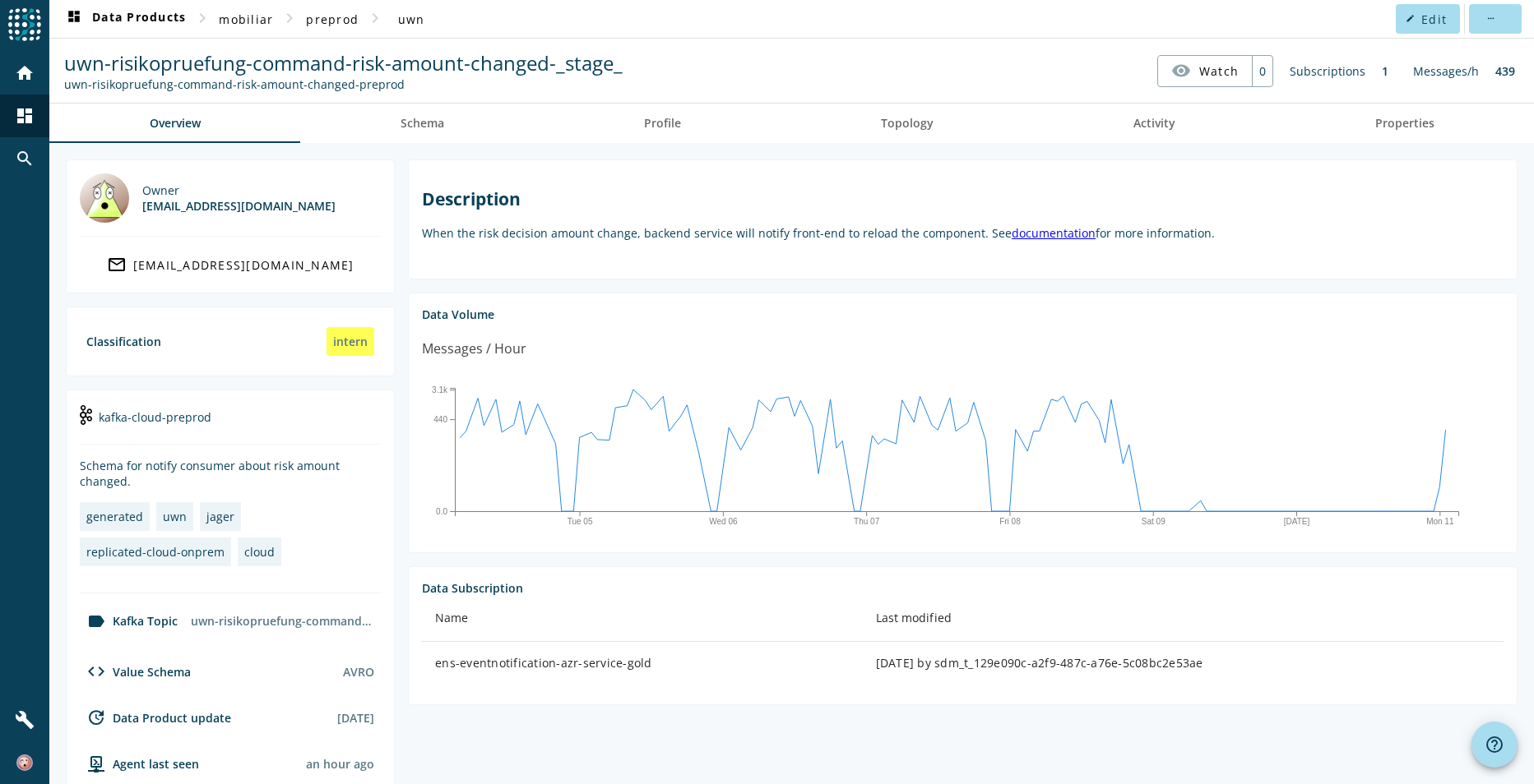
click at [439, 150] on div "Owner [EMAIL_ADDRESS][DOMAIN_NAME] mail_outline [EMAIL_ADDRESS][DOMAIN_NAME] Cl…" at bounding box center [791, 605] width 1485 height 923
click at [941, 131] on link "Topology" at bounding box center [906, 124] width 252 height 40
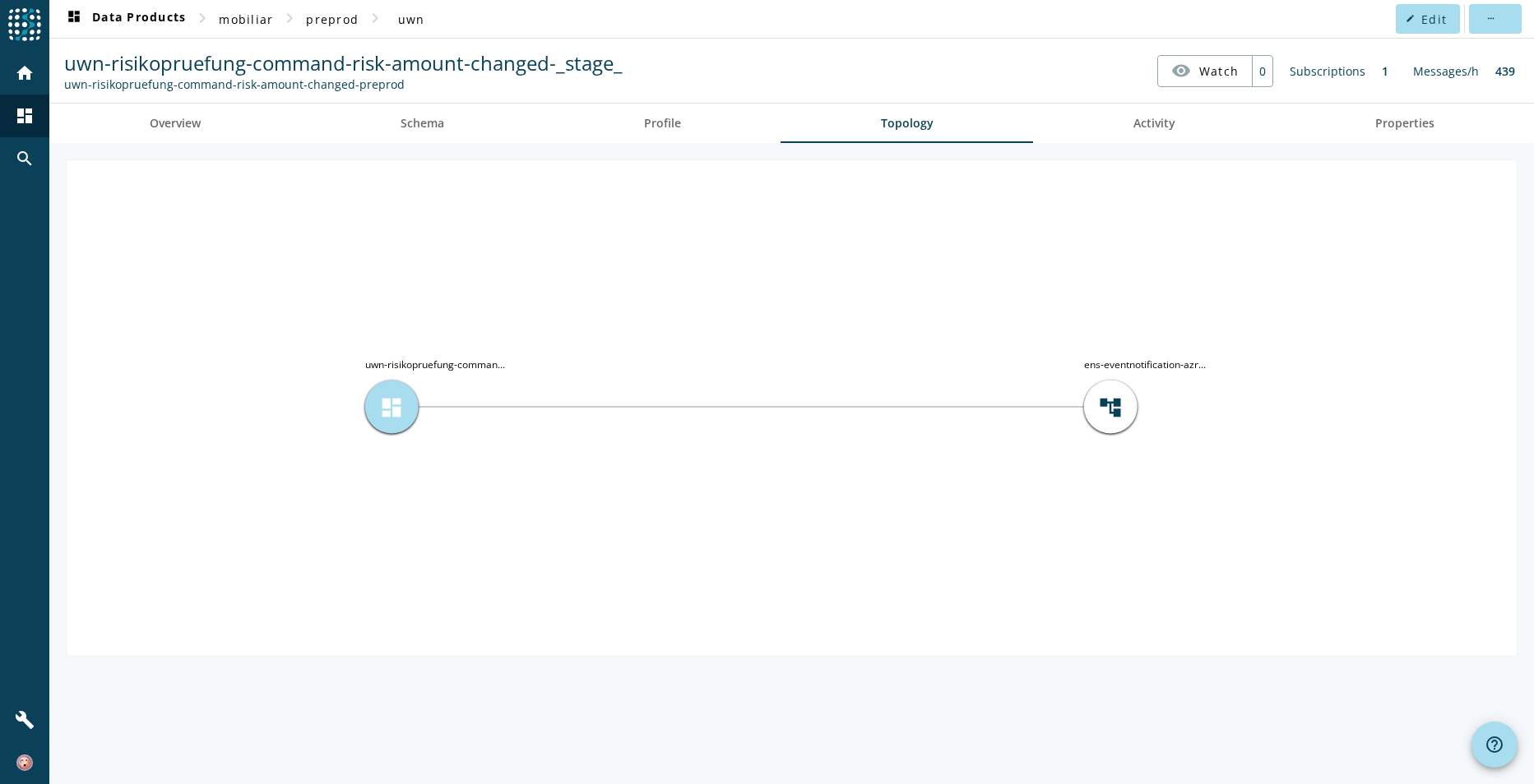
click at [408, 393] on div "dashboard" at bounding box center [392, 407] width 54 height 54
